Goal: Communication & Community: Answer question/provide support

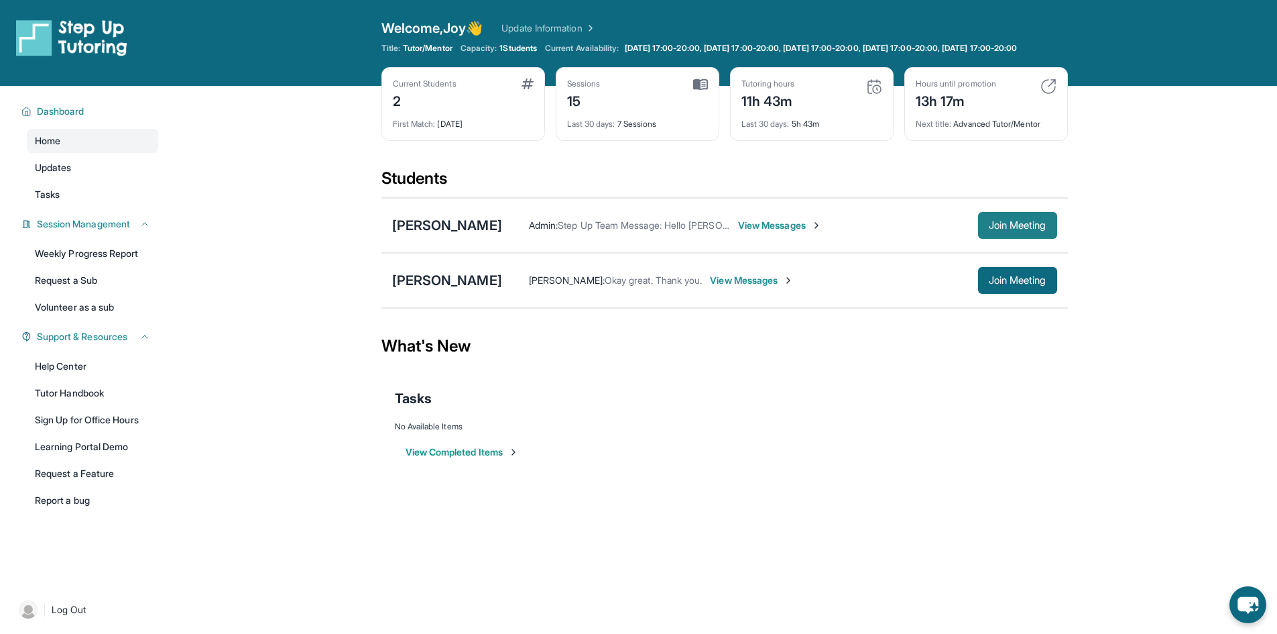
click at [1025, 229] on span "Join Meeting" at bounding box center [1018, 225] width 58 height 8
click at [70, 616] on span "Log Out" at bounding box center [69, 609] width 35 height 13
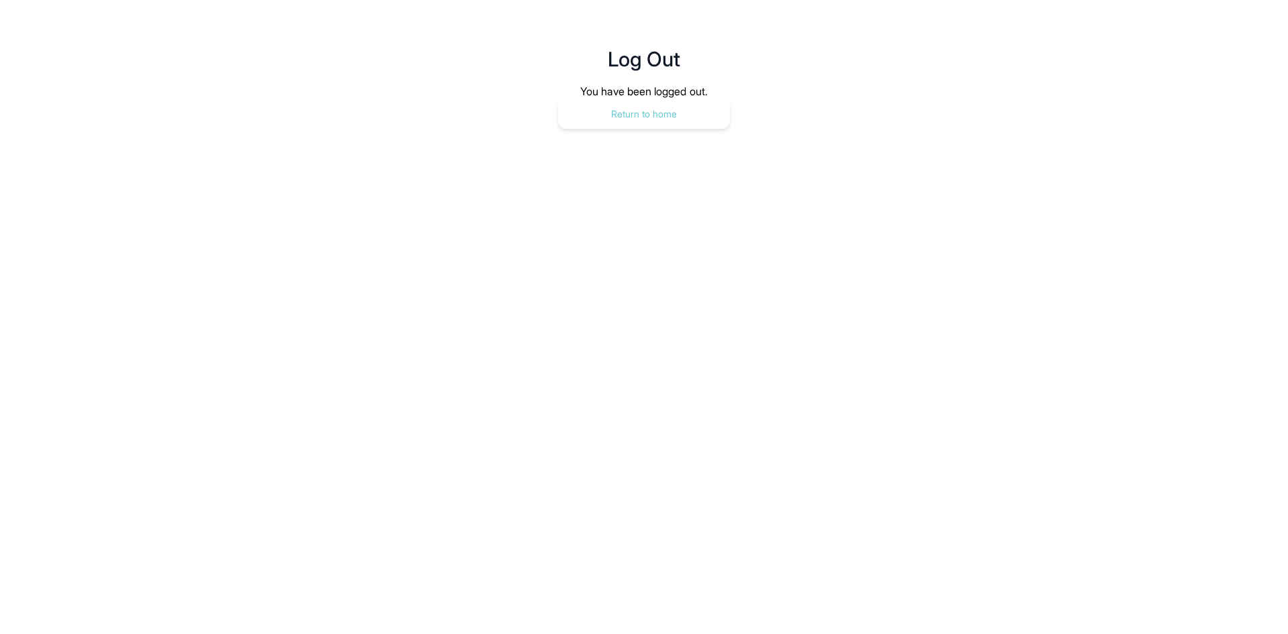
click at [649, 111] on button "Return to home" at bounding box center [644, 114] width 172 height 30
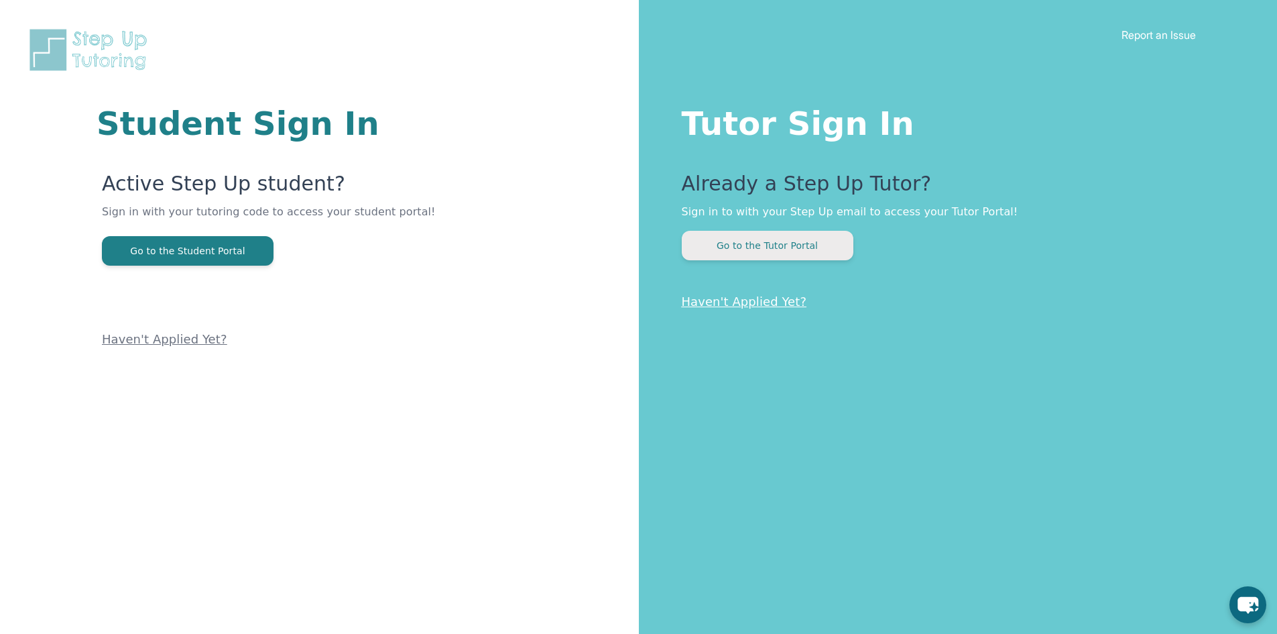
click at [798, 243] on button "Go to the Tutor Portal" at bounding box center [768, 246] width 172 height 30
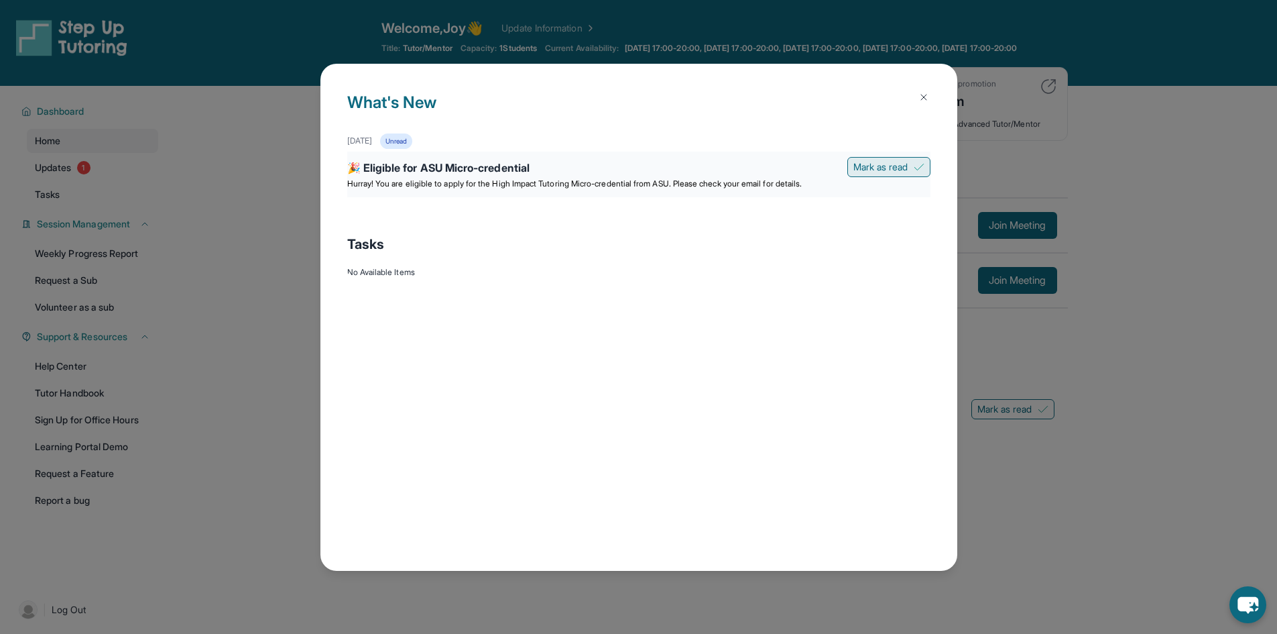
click at [890, 170] on span "Mark as read" at bounding box center [881, 166] width 55 height 13
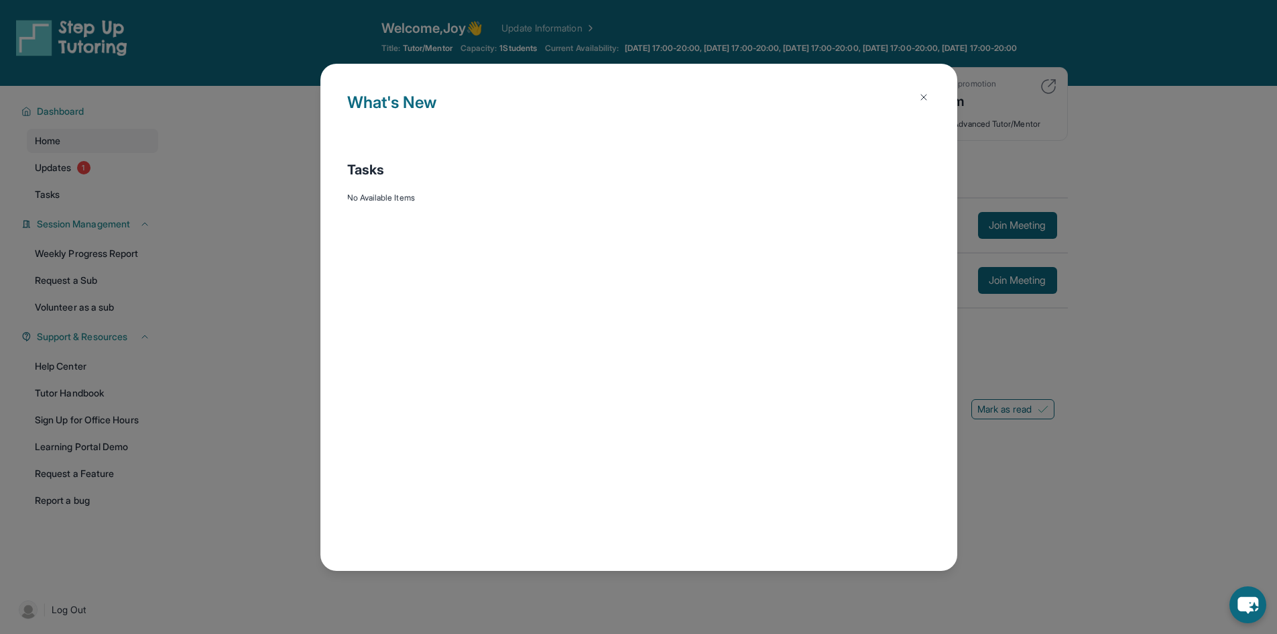
click at [921, 97] on img at bounding box center [924, 97] width 11 height 11
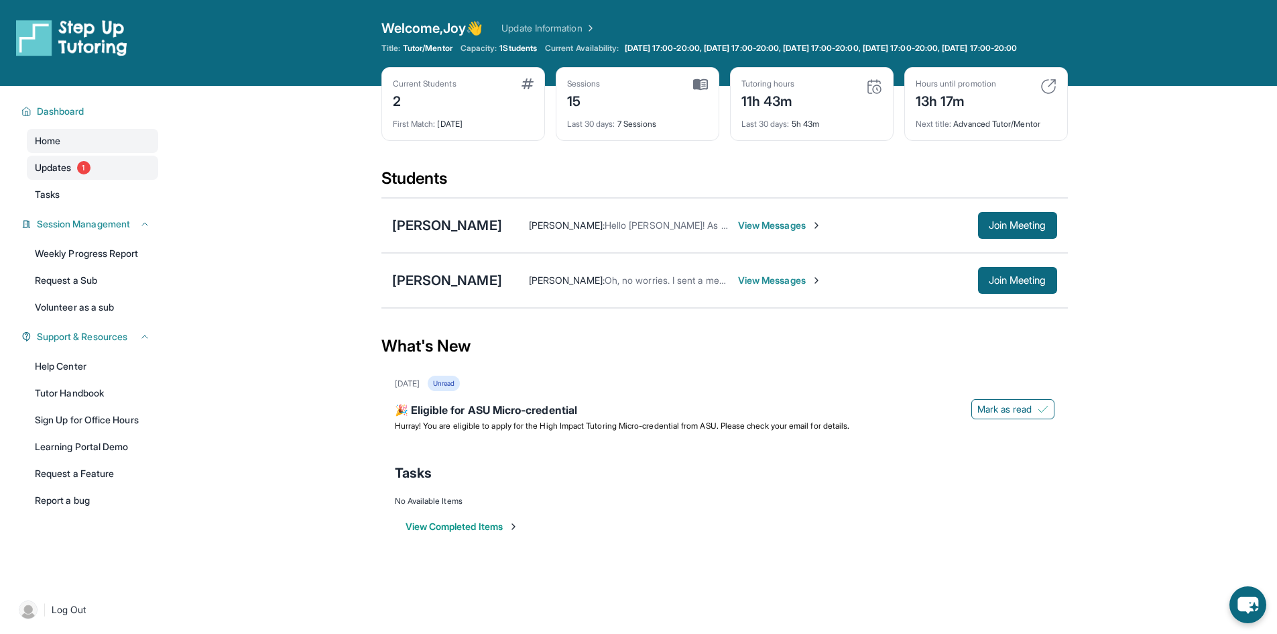
click at [52, 173] on span "Updates" at bounding box center [53, 167] width 37 height 13
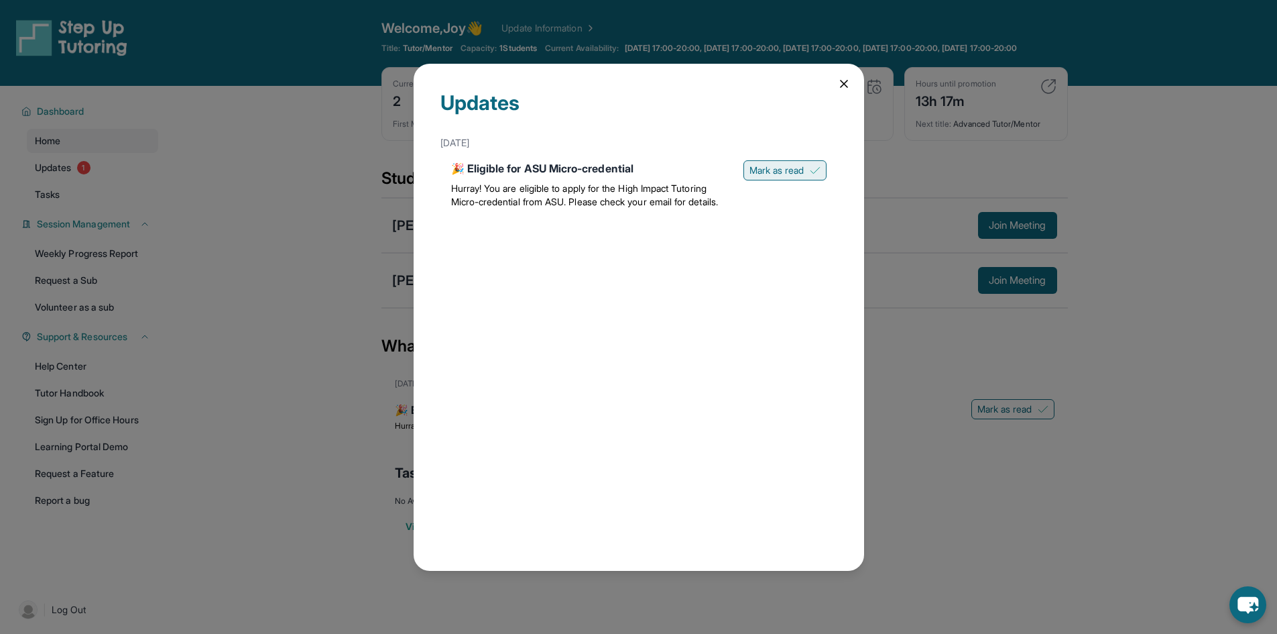
click at [788, 167] on span "Mark as read" at bounding box center [777, 170] width 55 height 13
click at [846, 88] on icon at bounding box center [844, 83] width 13 height 13
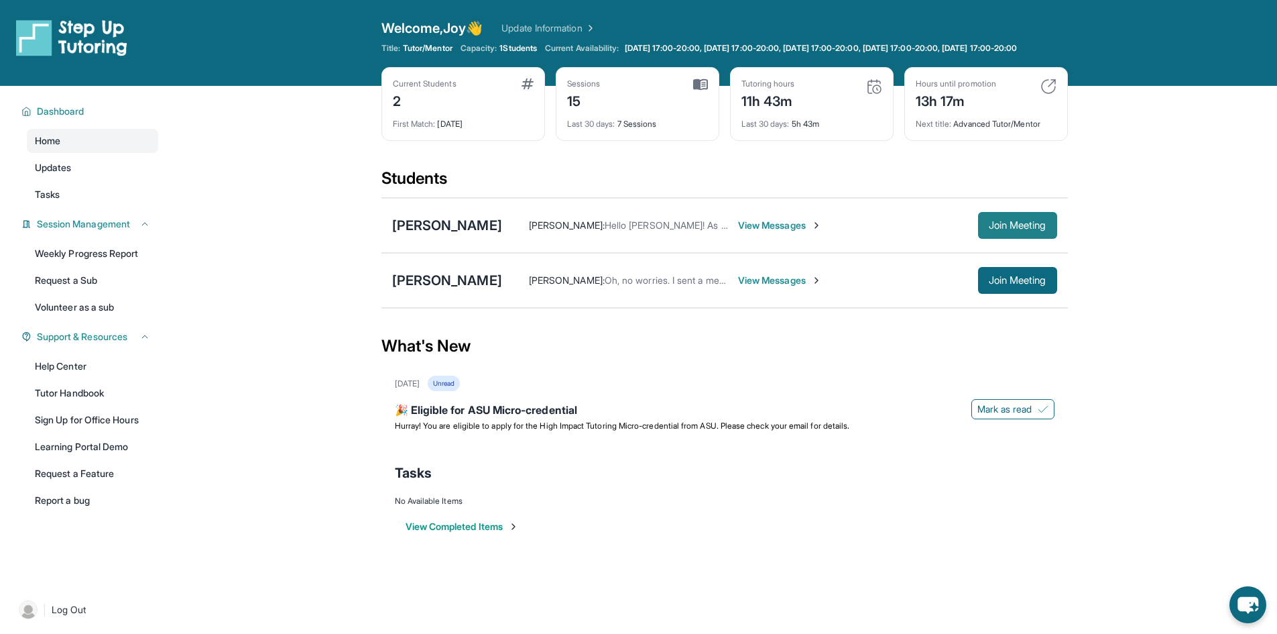
click at [1003, 229] on span "Join Meeting" at bounding box center [1018, 225] width 58 height 8
